Goal: Check status

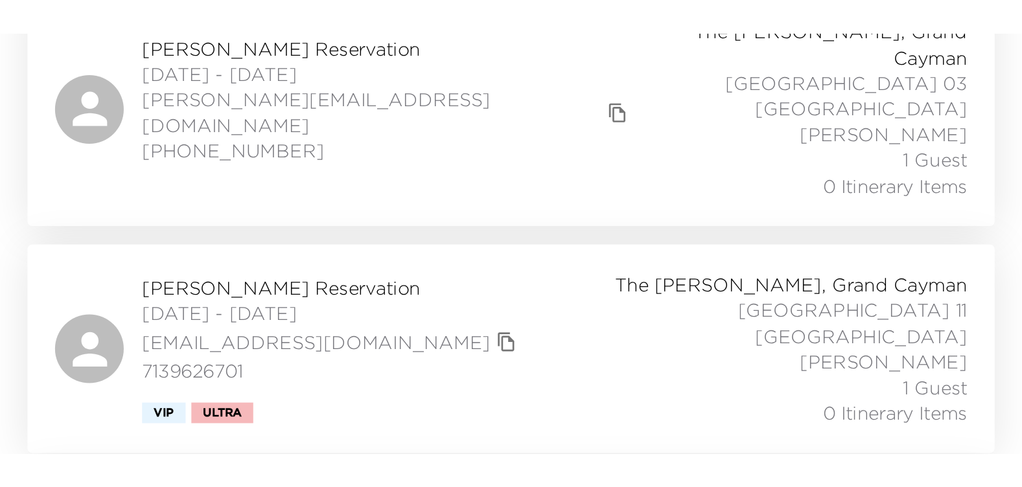
scroll to position [1555, 0]
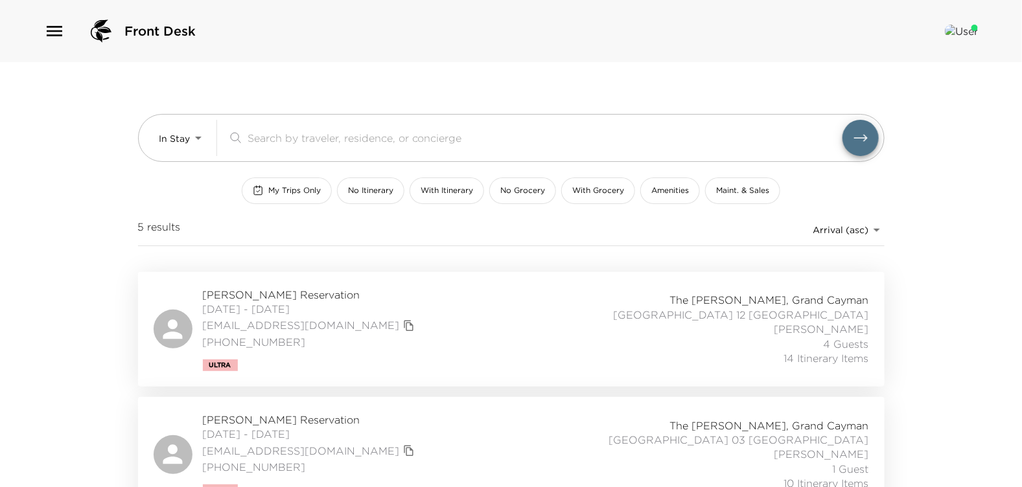
click at [273, 304] on span "[DATE] - [DATE]" at bounding box center [310, 309] width 215 height 14
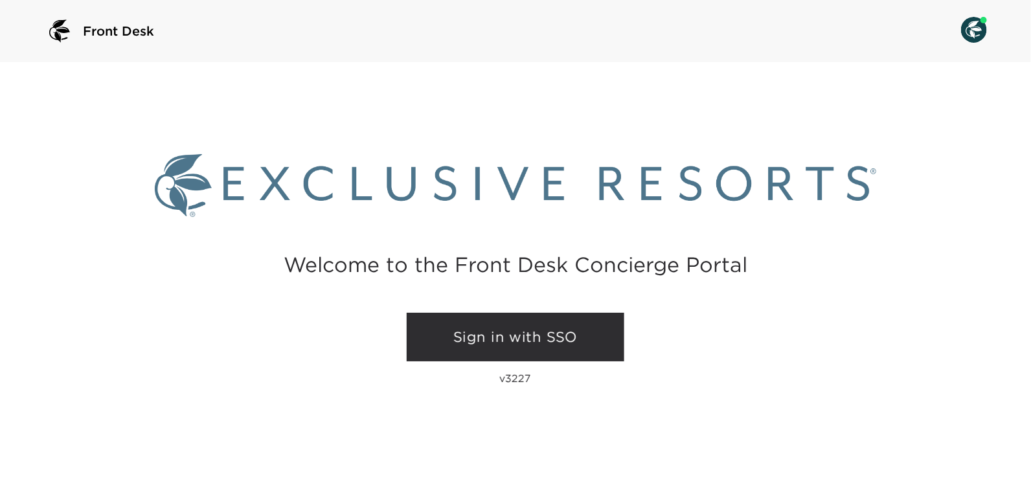
click at [518, 334] on link "Sign in with SSO" at bounding box center [516, 337] width 218 height 49
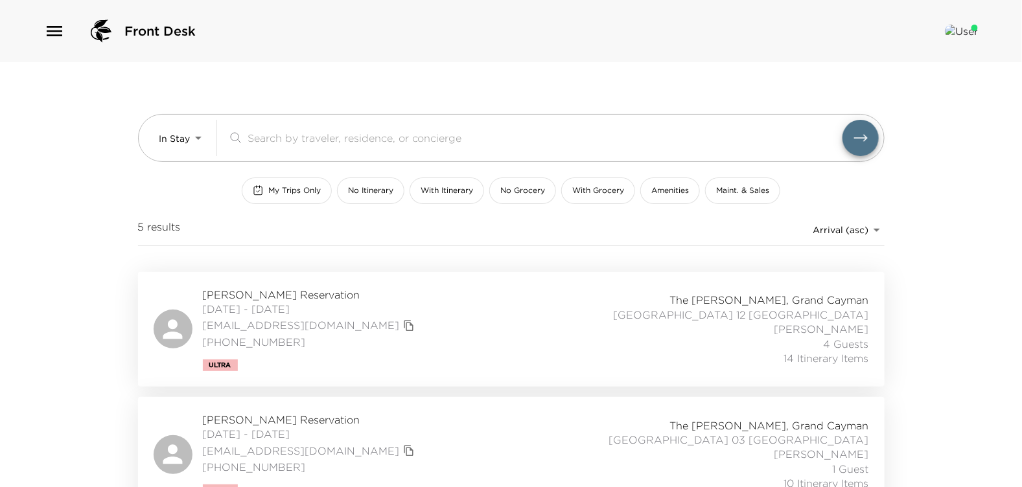
click at [292, 317] on div "[EMAIL_ADDRESS][DOMAIN_NAME]" at bounding box center [310, 326] width 215 height 18
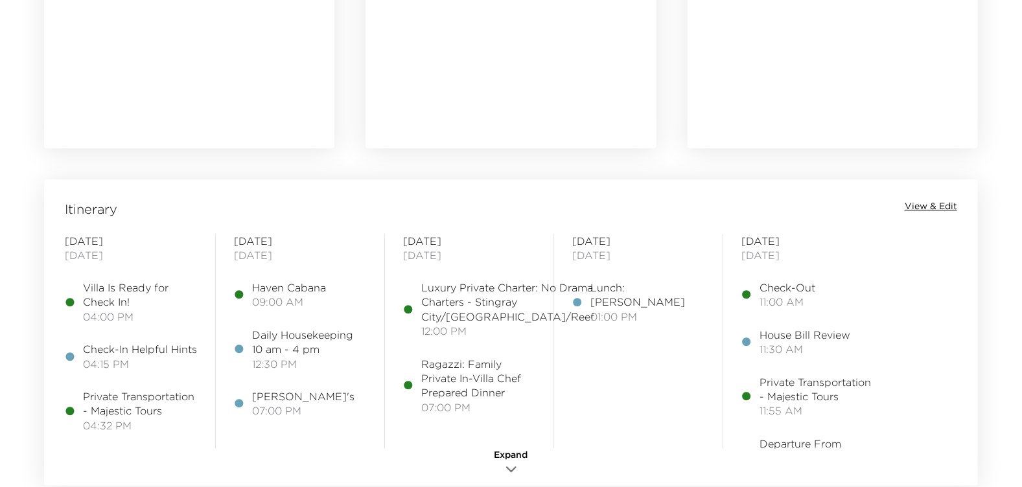
scroll to position [972, 0]
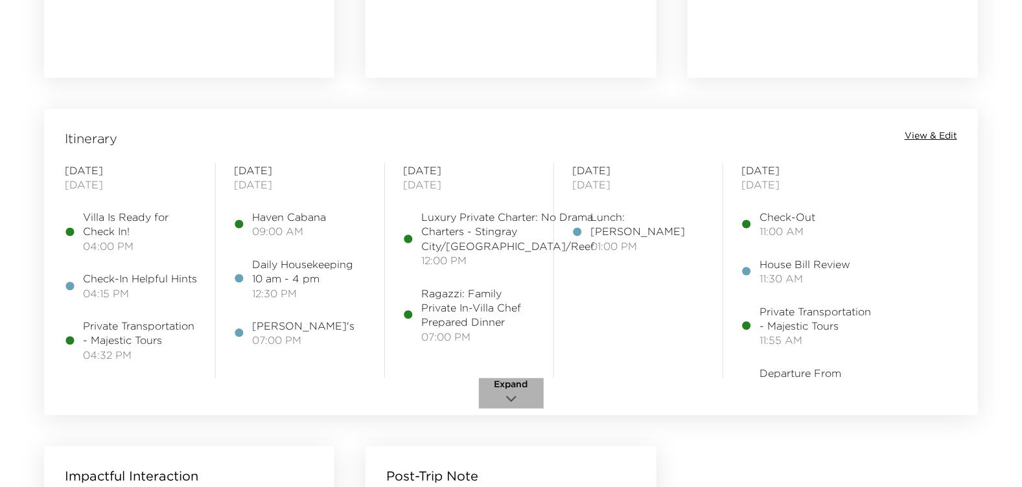
click at [515, 398] on icon "button" at bounding box center [511, 399] width 16 height 16
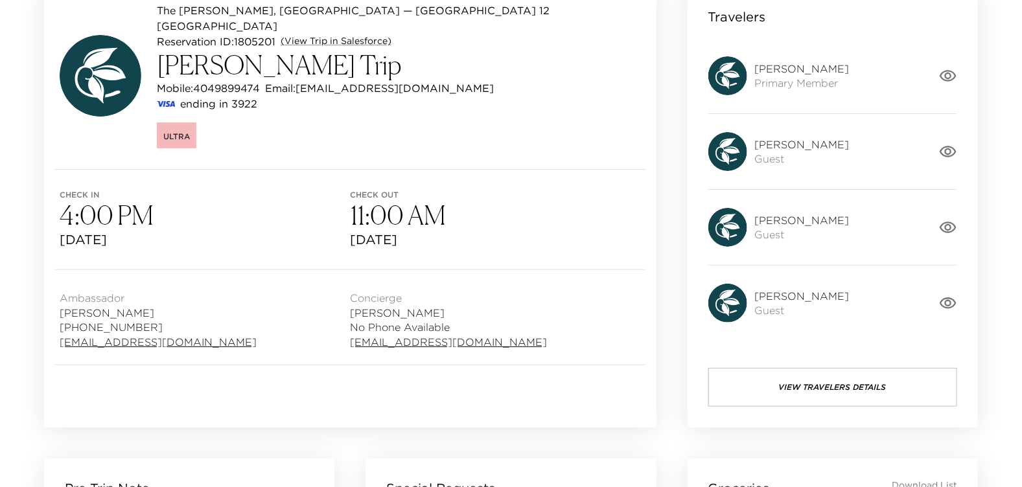
scroll to position [0, 0]
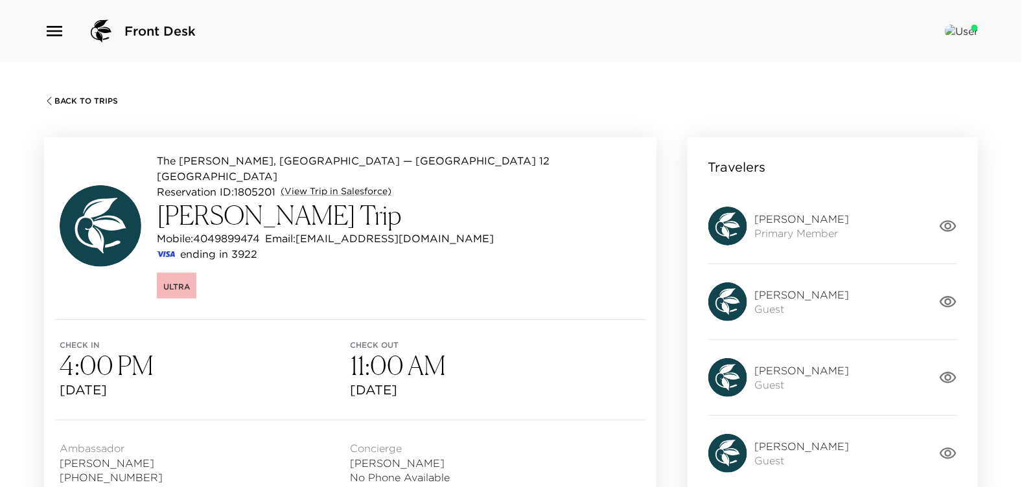
click at [78, 95] on div "Back To Trips" at bounding box center [510, 99] width 933 height 13
click at [95, 93] on div "Back To Trips" at bounding box center [510, 99] width 933 height 13
click at [93, 97] on span "Back To Trips" at bounding box center [85, 101] width 63 height 9
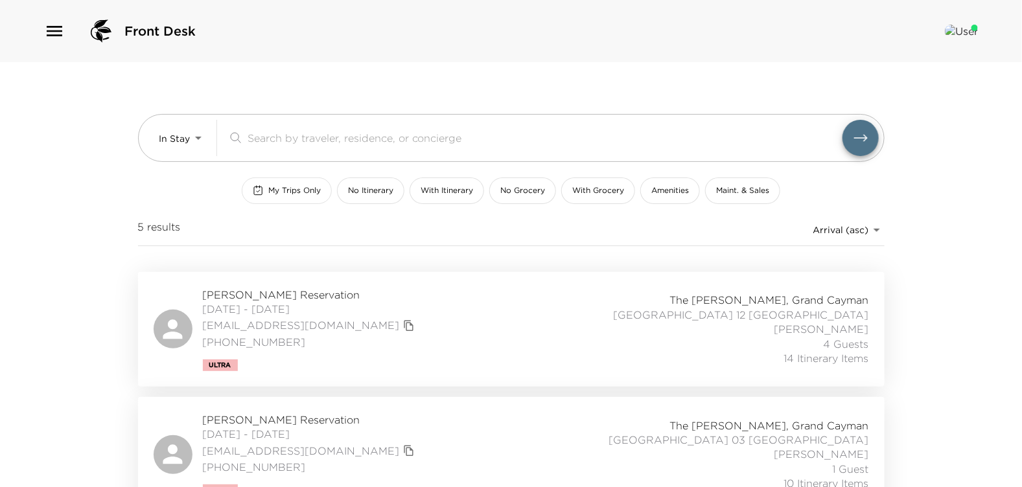
click at [288, 192] on span "My Trips Only" at bounding box center [294, 190] width 52 height 11
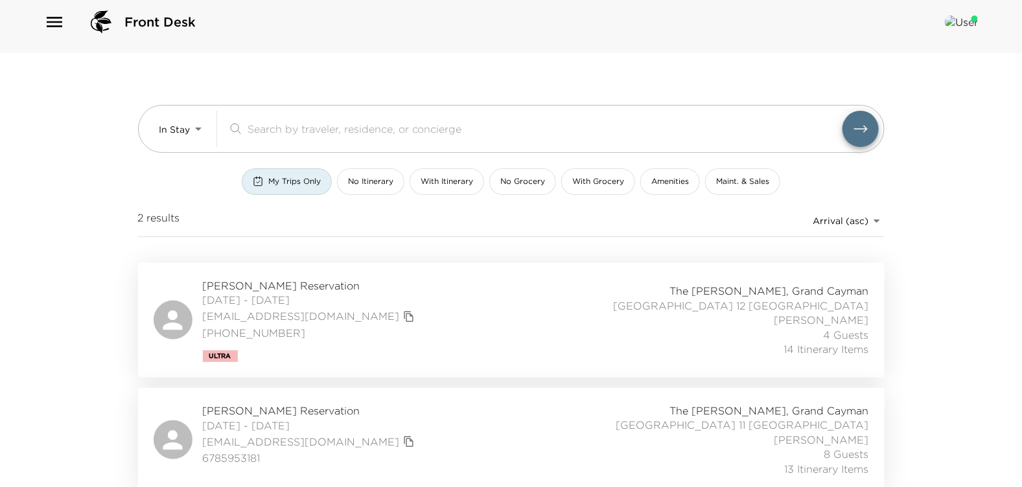
scroll to position [12, 0]
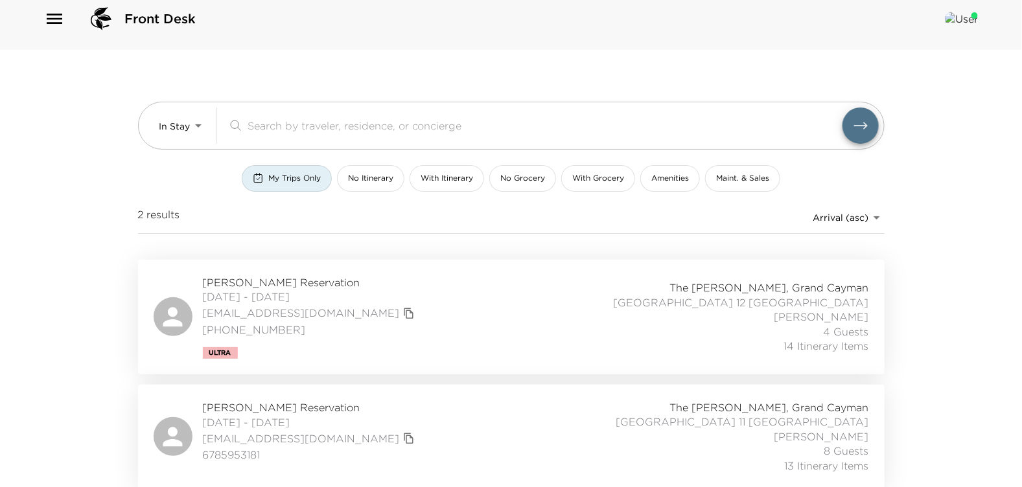
click at [300, 417] on span "08/29/2025 - 09/04/2025" at bounding box center [310, 422] width 215 height 14
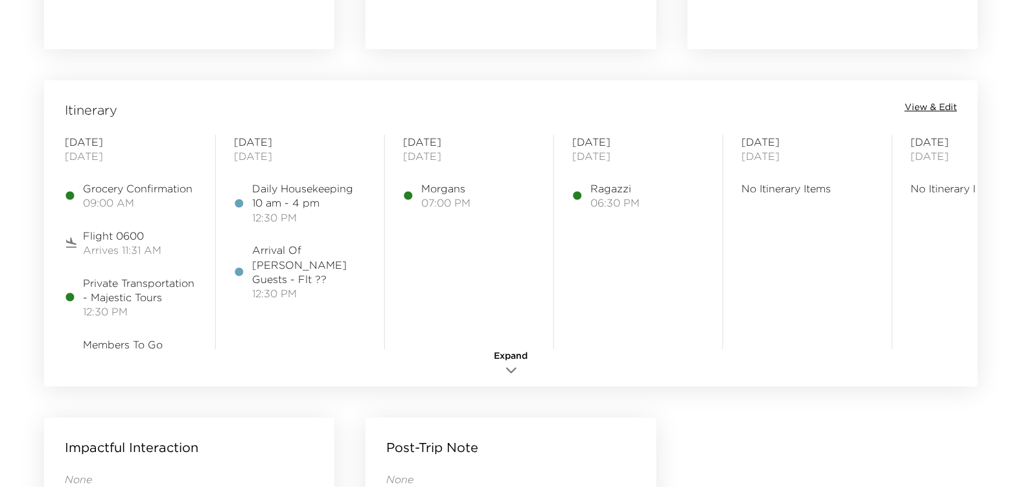
scroll to position [972, 0]
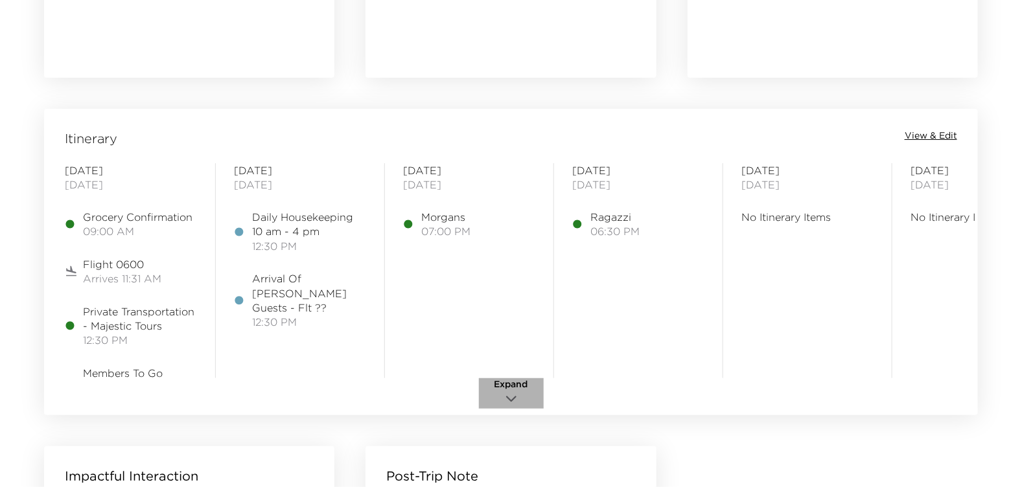
click at [499, 392] on button "Expand" at bounding box center [511, 393] width 65 height 30
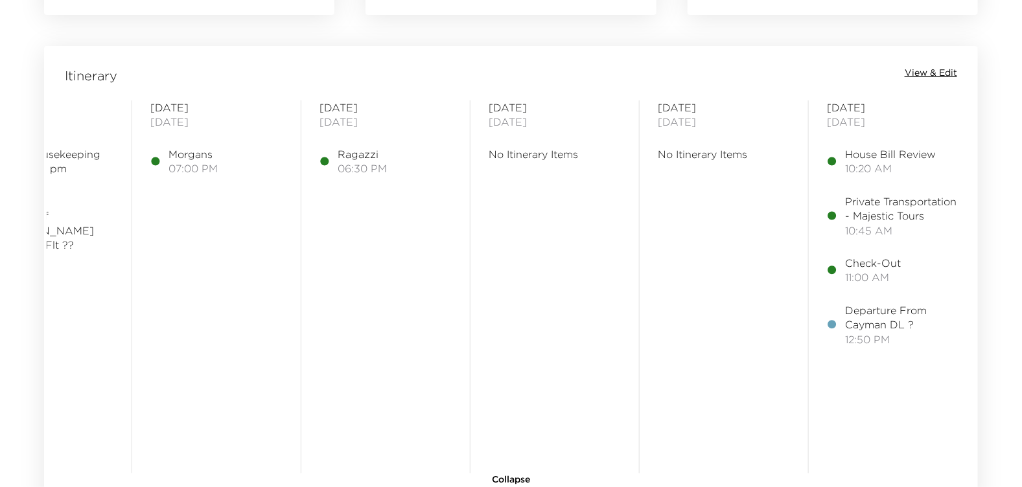
scroll to position [1036, 0]
